Goal: Transaction & Acquisition: Obtain resource

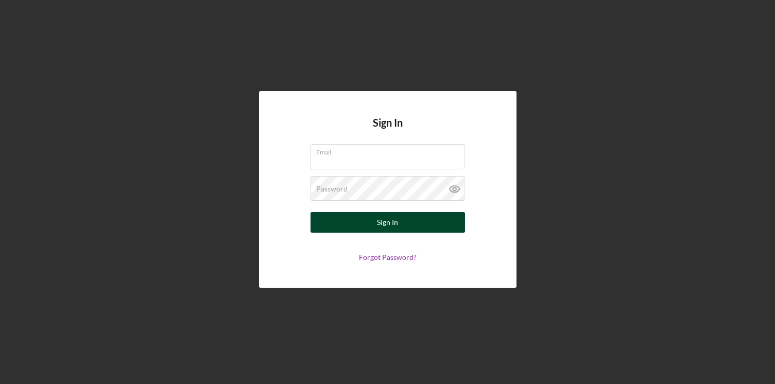
type input "[PERSON_NAME][EMAIL_ADDRESS][PERSON_NAME][DOMAIN_NAME]"
click at [378, 228] on div "Sign In" at bounding box center [387, 222] width 21 height 21
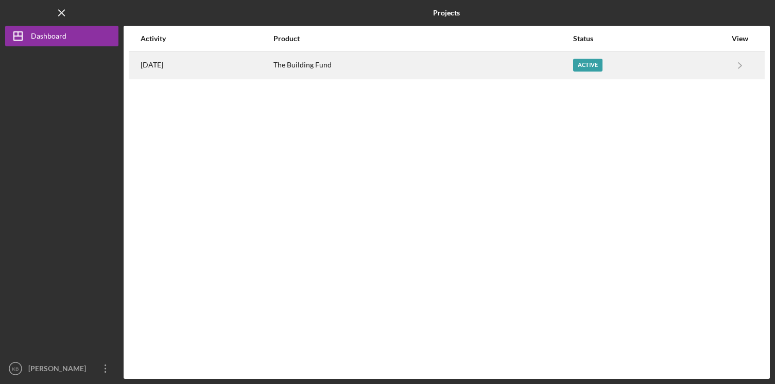
click at [675, 62] on div "Active" at bounding box center [649, 66] width 153 height 26
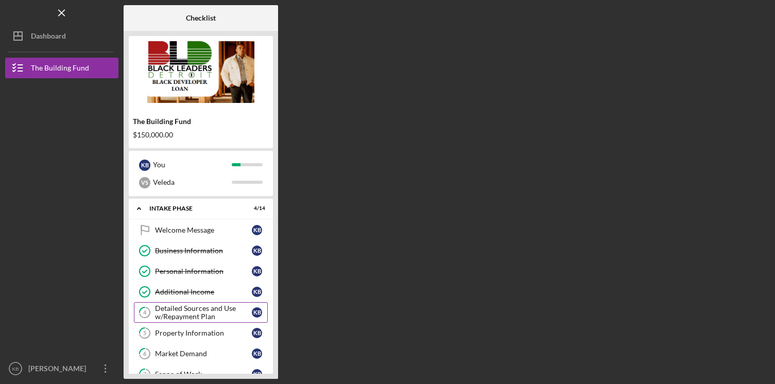
click at [203, 310] on div "Detailed Sources and Use w/Repayment Plan" at bounding box center [203, 312] width 97 height 16
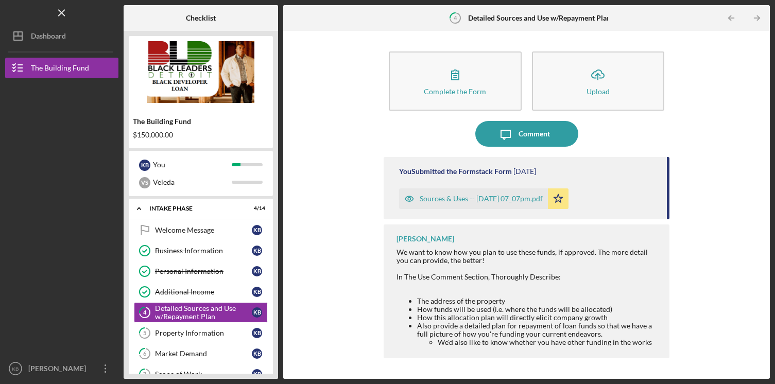
click at [475, 196] on div "Sources & Uses -- [DATE] 07_07pm.pdf" at bounding box center [481, 199] width 123 height 8
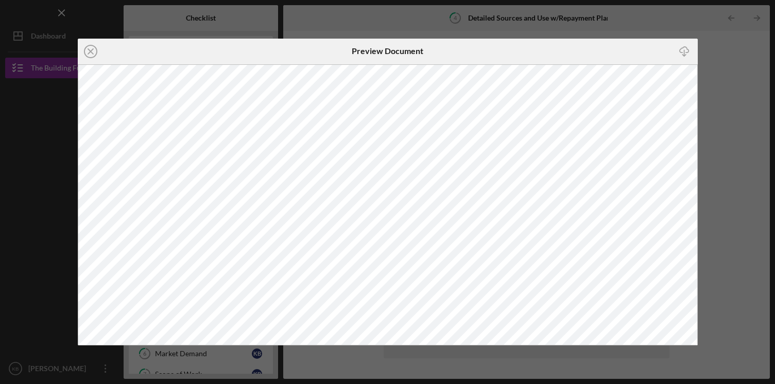
click at [701, 111] on div "Icon/Close Preview Document Icon/Download" at bounding box center [387, 192] width 775 height 384
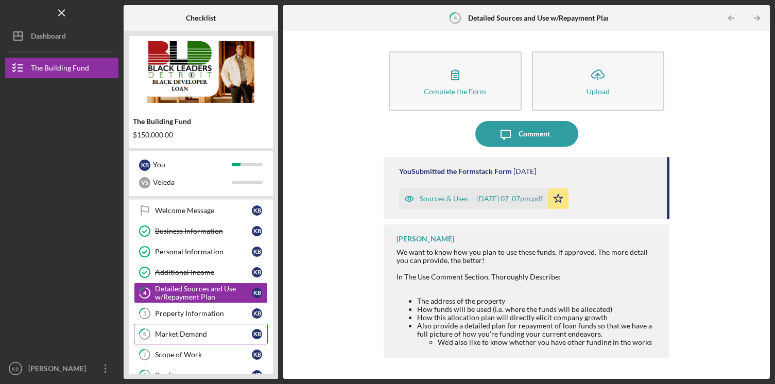
scroll to position [51, 0]
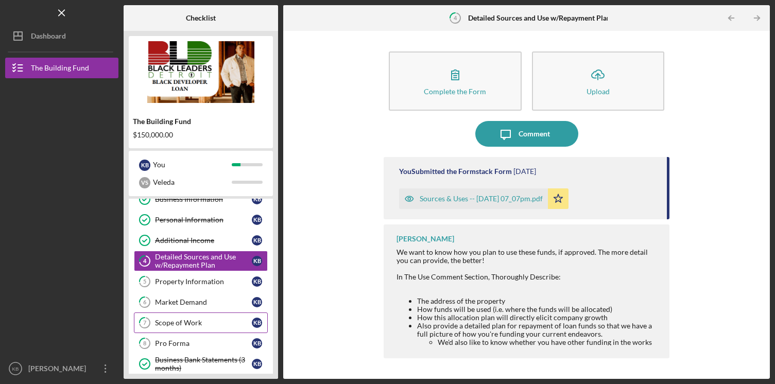
click at [189, 320] on div "Scope of Work" at bounding box center [203, 323] width 97 height 8
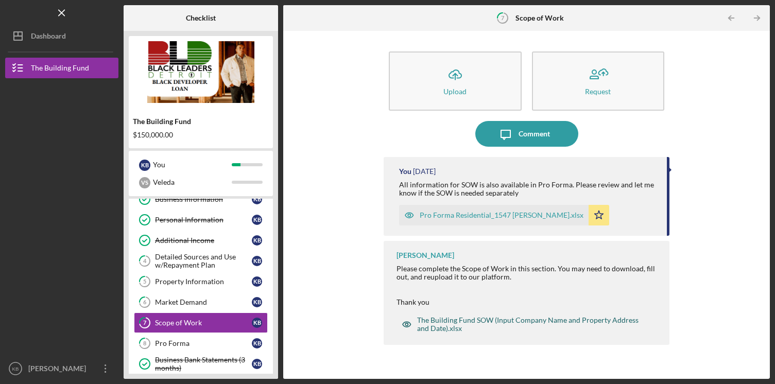
click at [474, 321] on div "The Building Fund SOW (Input Company Name and Property Address and Date).xlsx" at bounding box center [533, 324] width 232 height 16
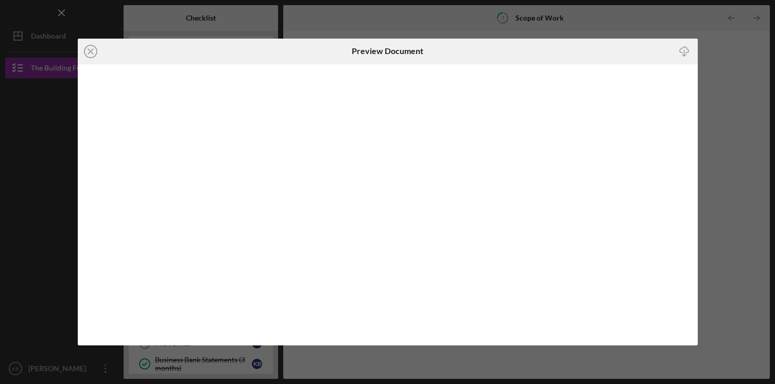
click at [688, 50] on icon "Icon/Download" at bounding box center [684, 51] width 23 height 23
click at [720, 140] on div "Icon/Close Preview Document Icon/Download" at bounding box center [387, 192] width 775 height 384
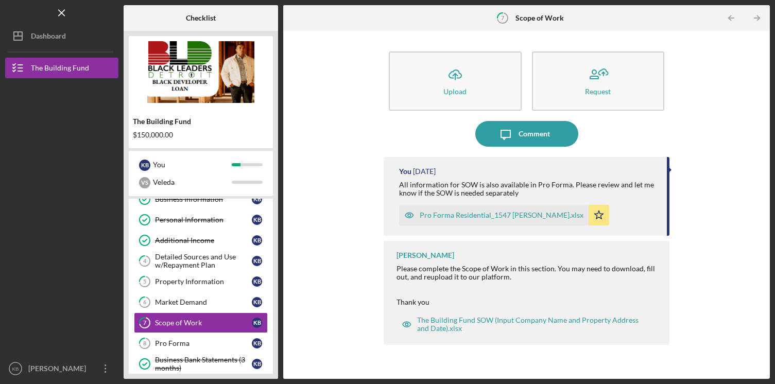
click at [496, 213] on div "Pro Forma Residential_1547 [PERSON_NAME].xlsx" at bounding box center [502, 215] width 164 height 8
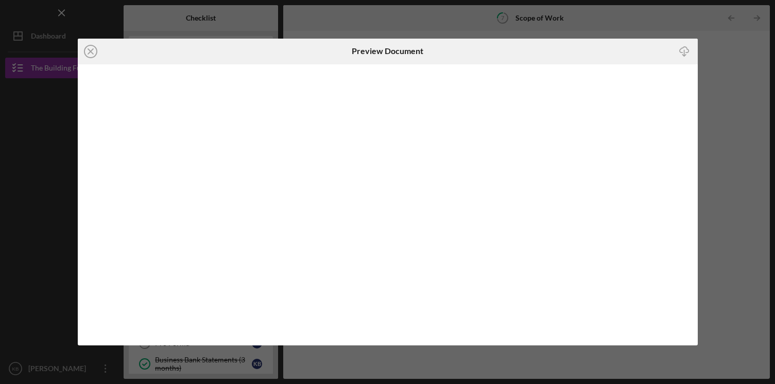
click at [687, 49] on icon "button" at bounding box center [683, 50] width 9 height 6
click at [711, 79] on div "Icon/Close Preview Document Icon/Download" at bounding box center [387, 192] width 775 height 384
